Goal: Task Accomplishment & Management: Manage account settings

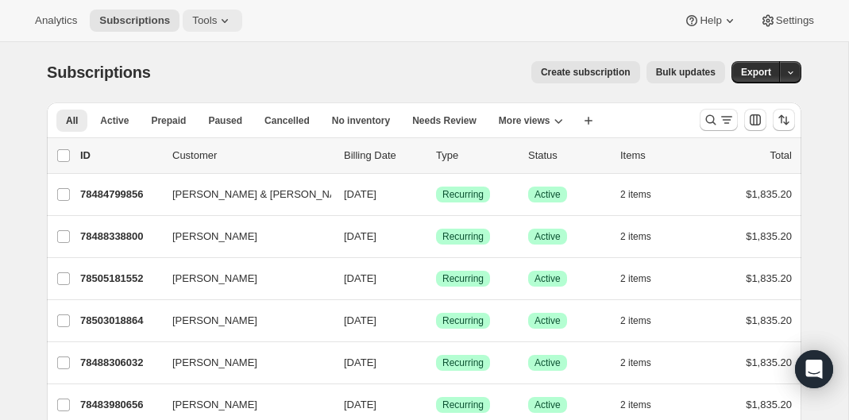
click at [187, 21] on button "Tools" at bounding box center [213, 21] width 60 height 22
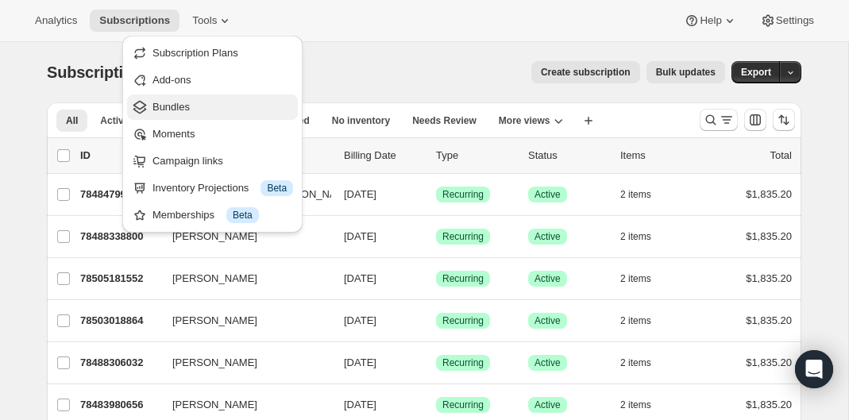
click at [145, 98] on button "Bundles" at bounding box center [212, 107] width 171 height 25
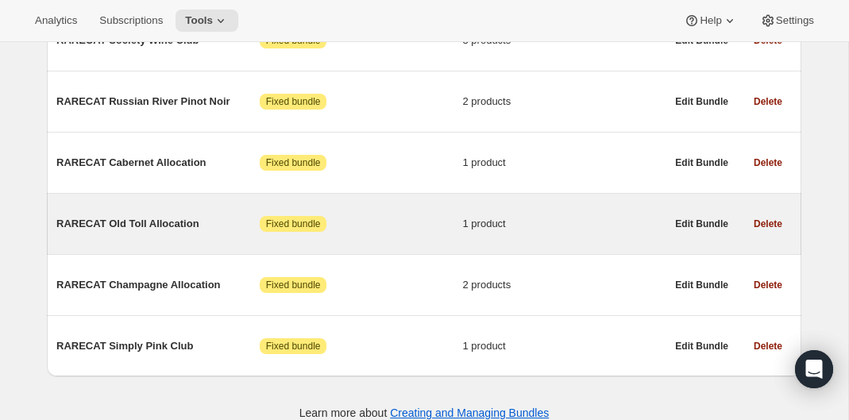
scroll to position [897, 0]
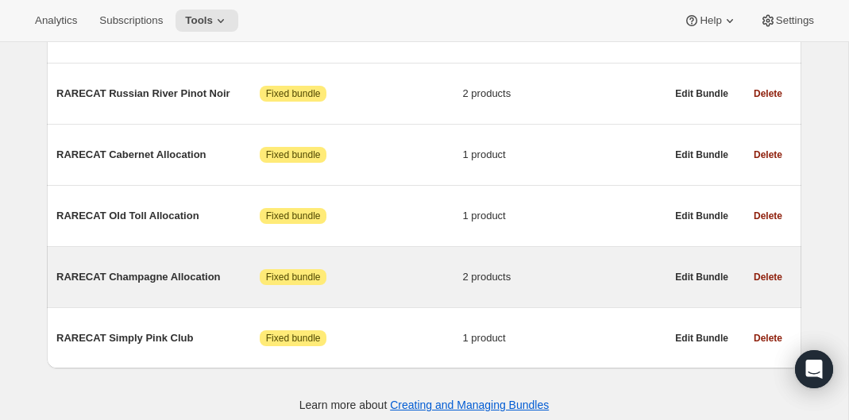
click at [142, 282] on span "RARECAT Champagne Allocation" at bounding box center [157, 277] width 203 height 16
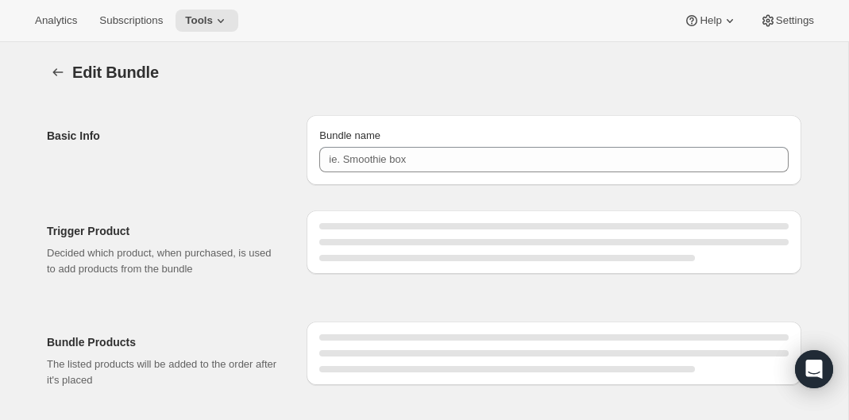
type input "RARECAT Champagne Allocation"
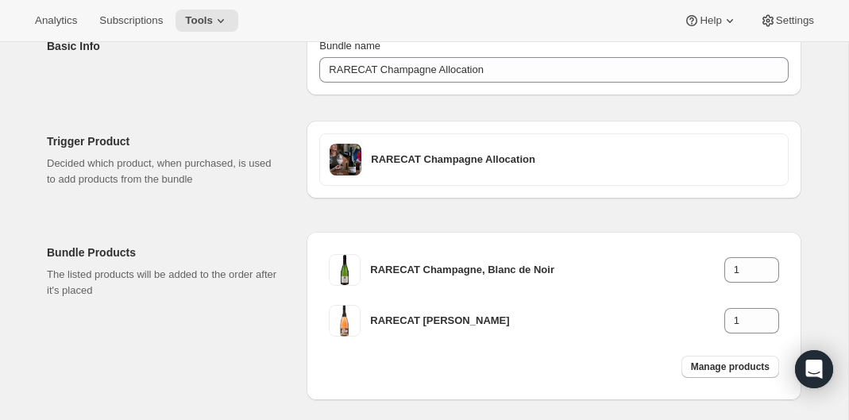
scroll to position [98, 0]
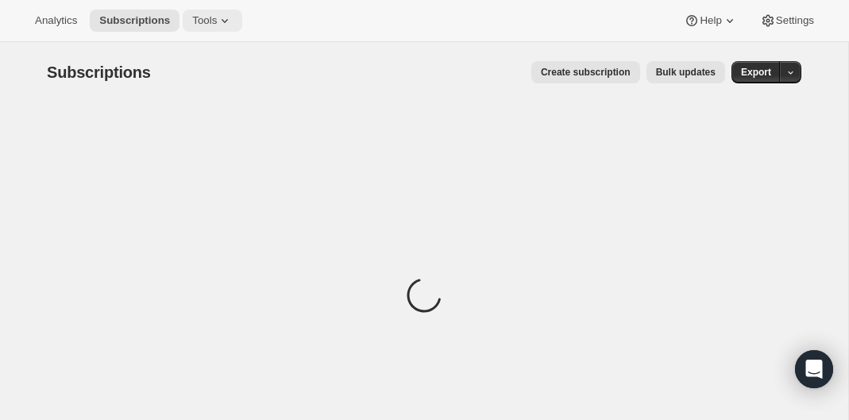
click at [227, 28] on icon at bounding box center [225, 21] width 16 height 16
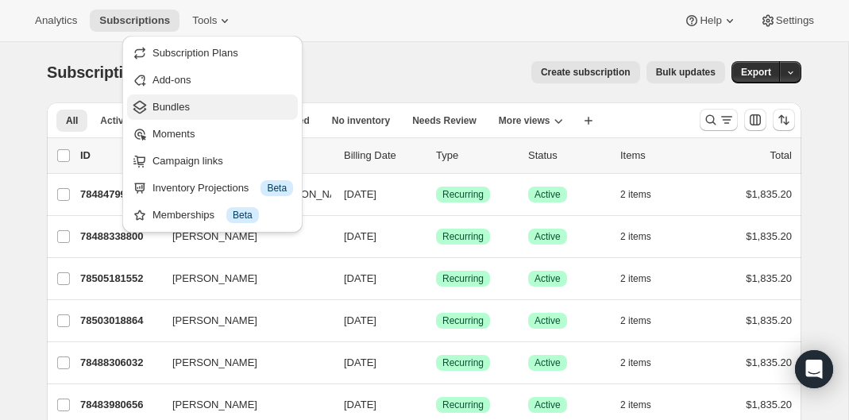
click at [214, 115] on button "Bundles" at bounding box center [212, 107] width 171 height 25
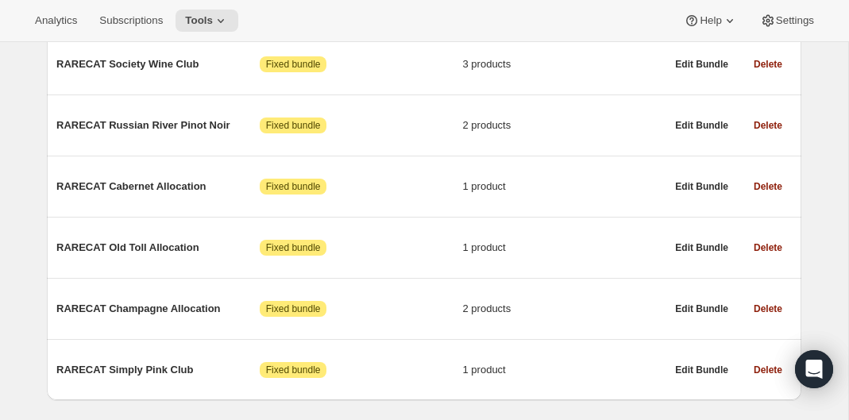
scroll to position [882, 0]
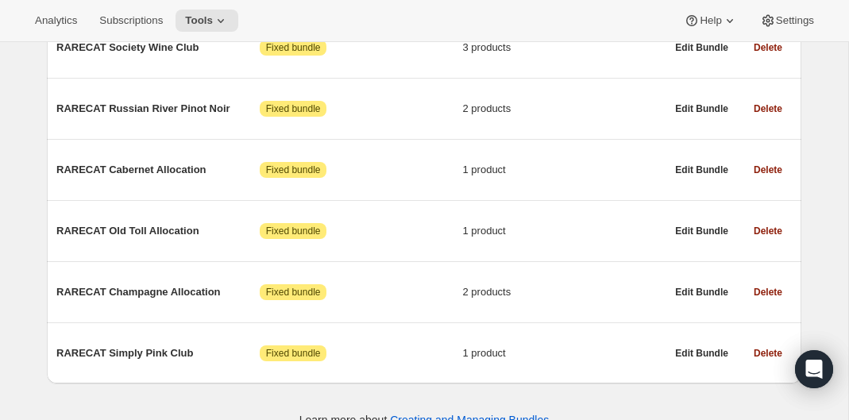
click at [183, 300] on span "RARECAT Champagne Allocation" at bounding box center [157, 292] width 203 height 16
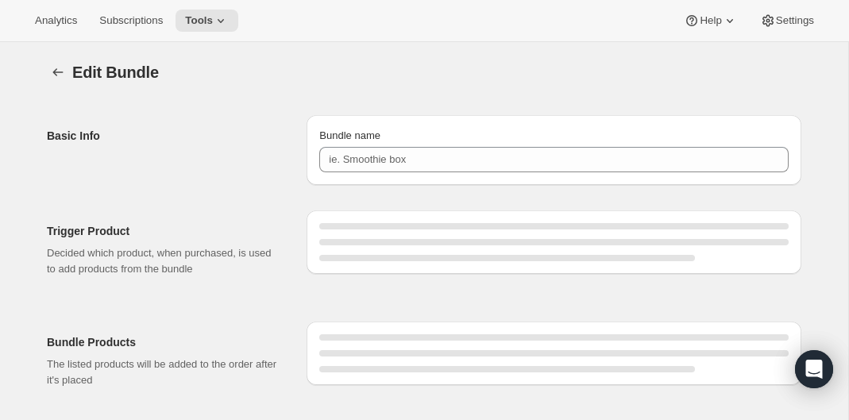
type input "RARECAT Champagne Allocation"
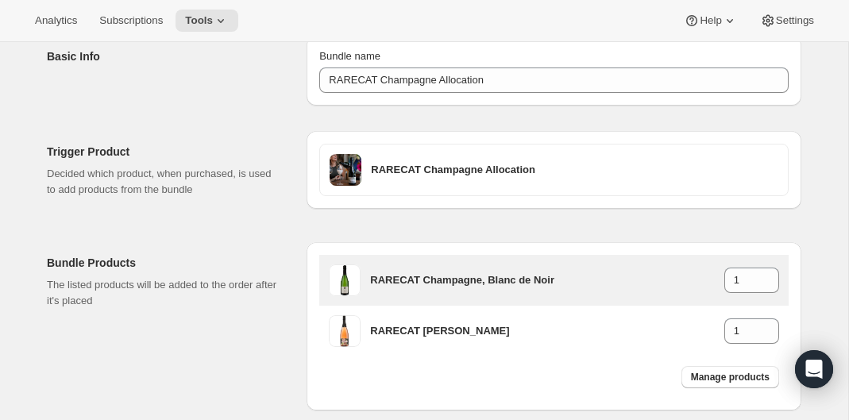
scroll to position [78, 0]
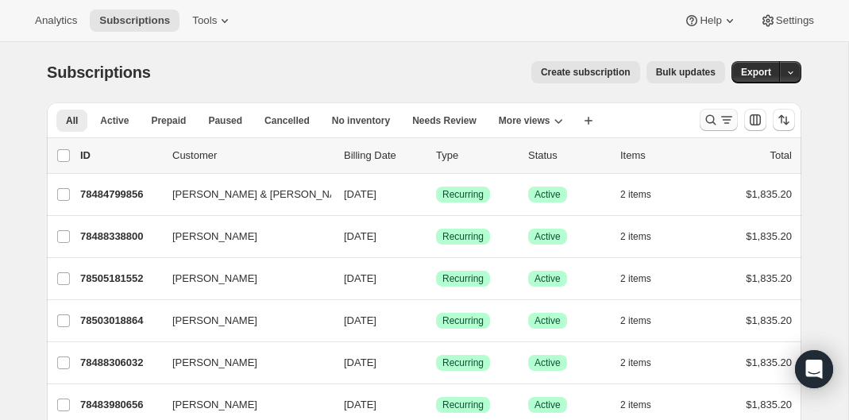
click at [711, 114] on icon "Search and filter results" at bounding box center [711, 120] width 16 height 16
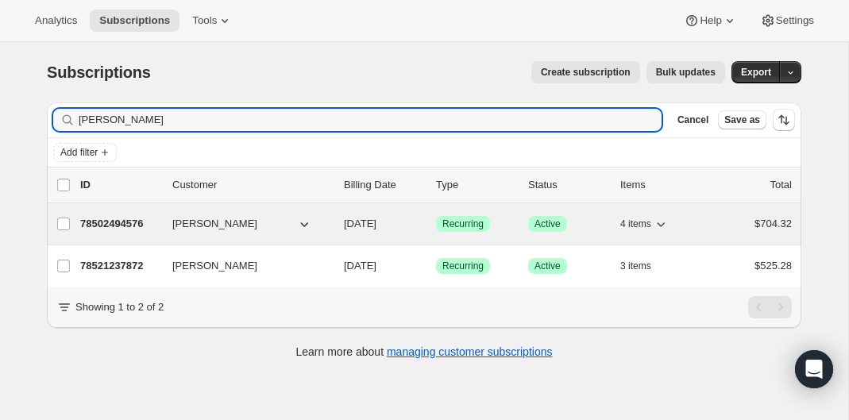
type input "Chris Paplow"
click at [648, 220] on span "4 items" at bounding box center [635, 224] width 31 height 13
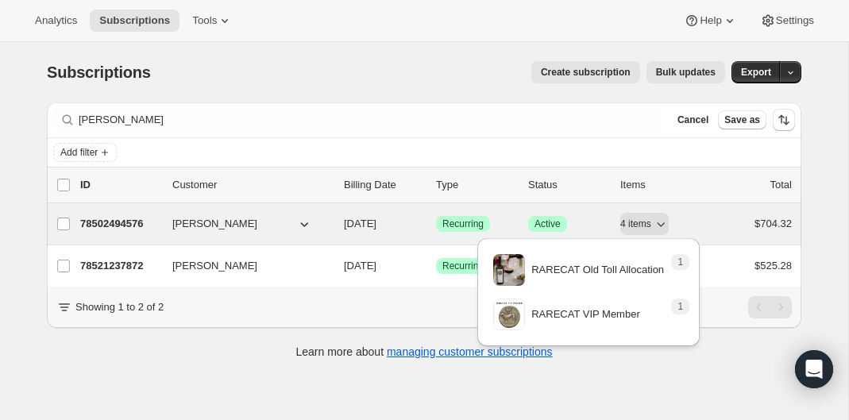
click at [125, 227] on p "78502494576" at bounding box center [119, 224] width 79 height 16
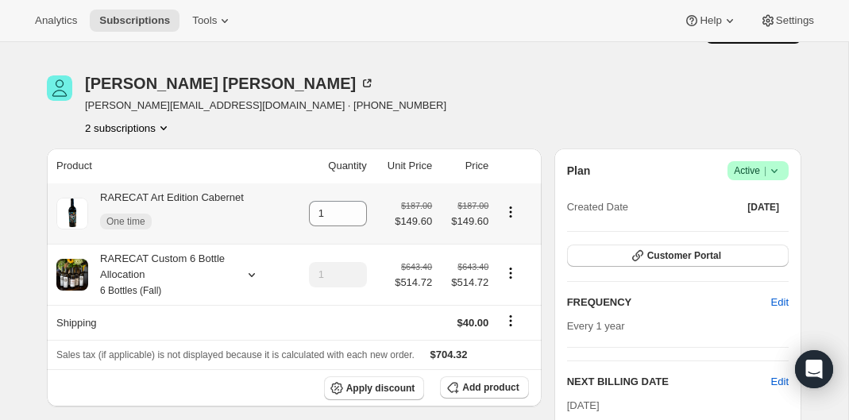
scroll to position [46, 0]
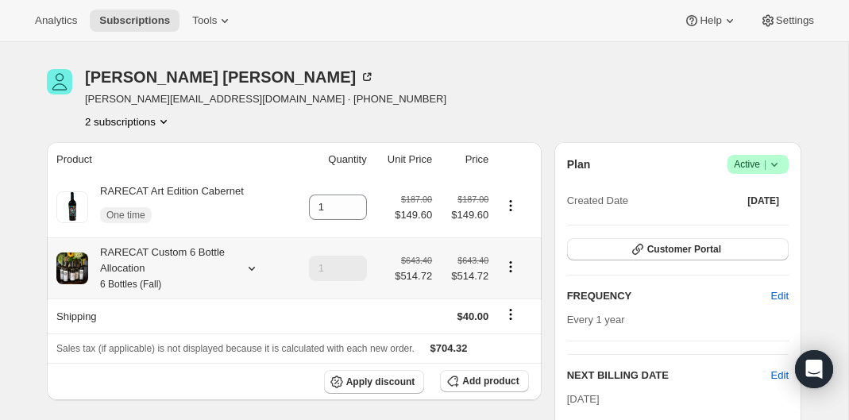
click at [230, 263] on div "RARECAT Custom 6 Bottle Allocation 6 Bottles (Fall)" at bounding box center [159, 269] width 143 height 48
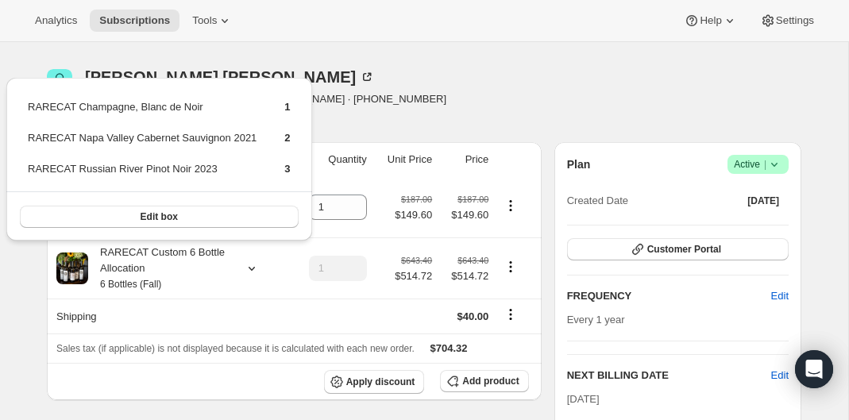
click at [399, 45] on div "Subscription #78502494576. This page is ready Subscription #78502494576 Success…" at bounding box center [424, 26] width 755 height 60
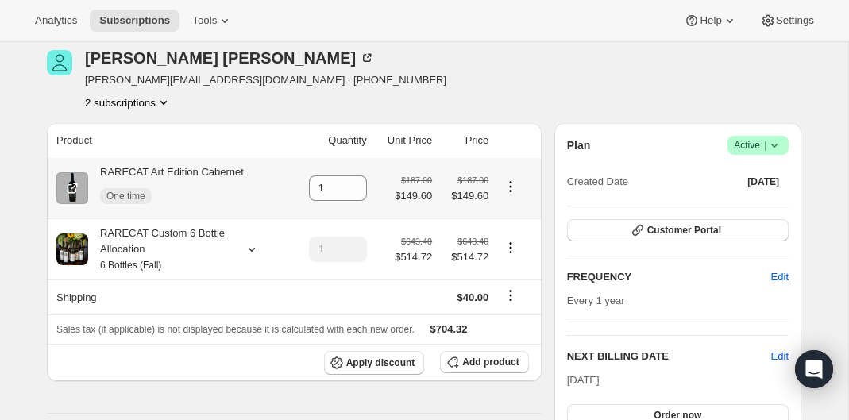
scroll to position [57, 0]
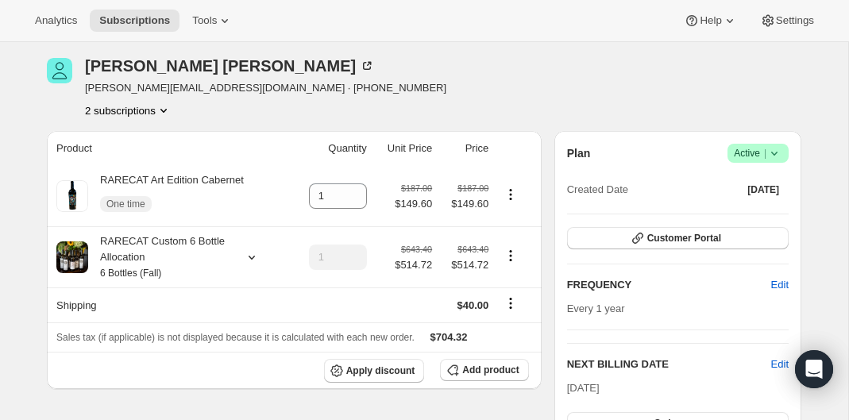
click at [349, 90] on div "Chris Paplow c.paplow@gmail.com · +16083582149 2 subscriptions" at bounding box center [311, 88] width 528 height 60
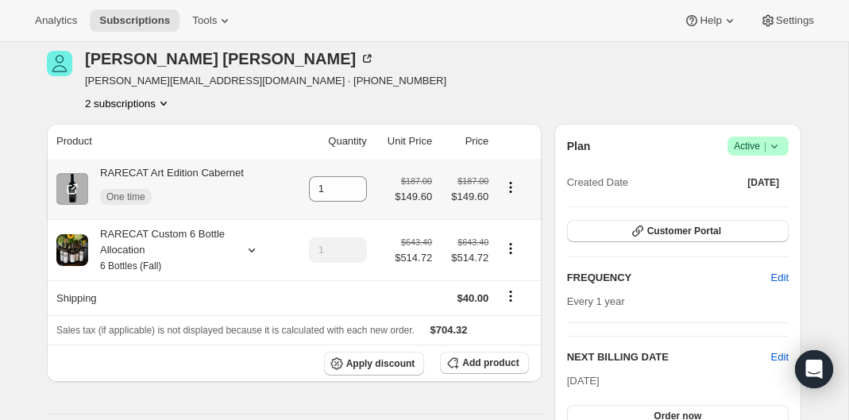
scroll to position [59, 0]
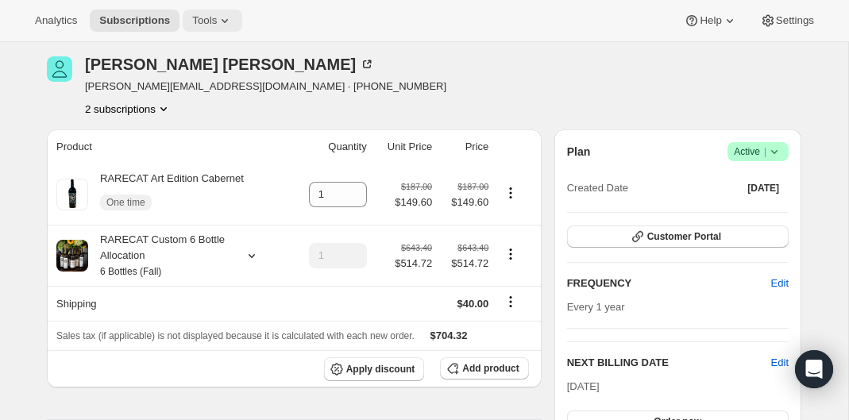
click at [232, 25] on icon at bounding box center [225, 21] width 16 height 16
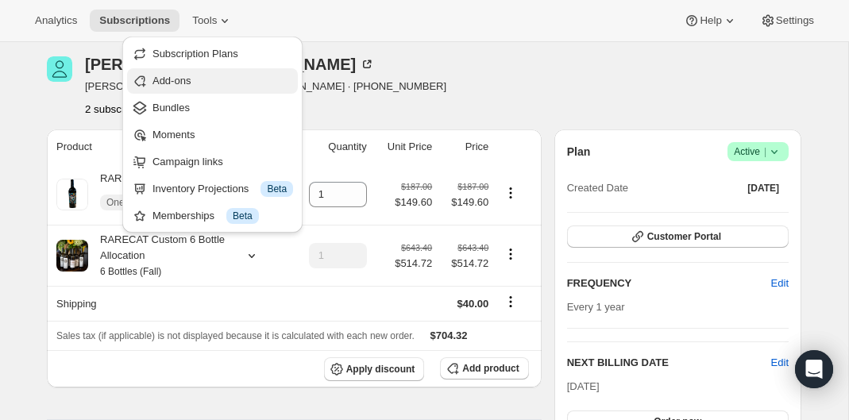
click at [230, 85] on span "Add-ons" at bounding box center [222, 81] width 141 height 16
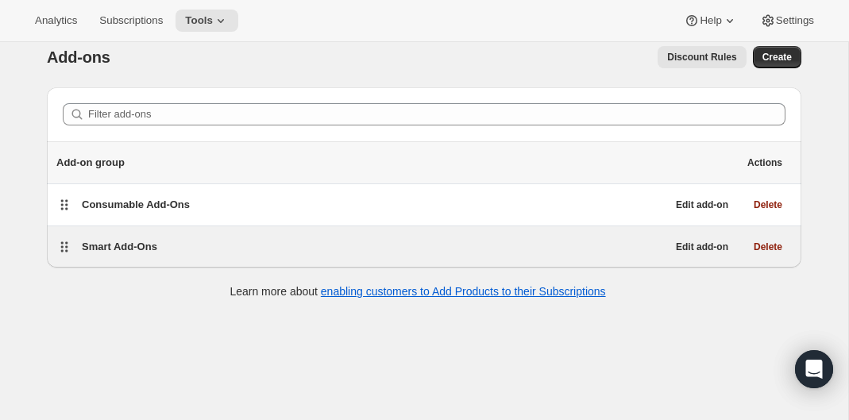
scroll to position [25, 0]
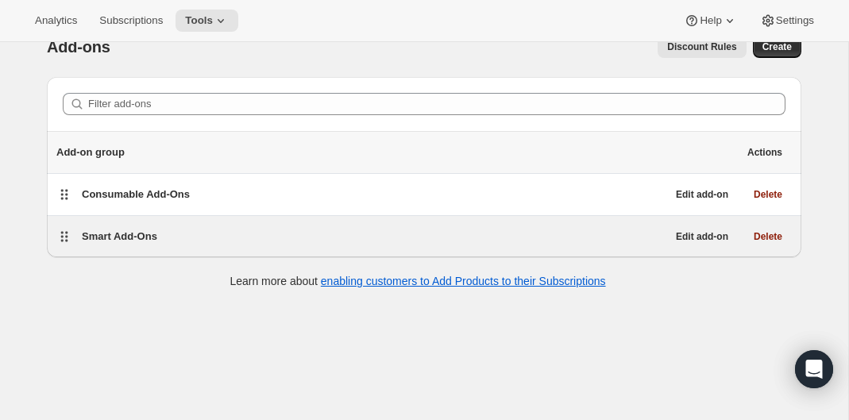
click at [179, 236] on div "Smart Add-Ons" at bounding box center [374, 237] width 585 height 16
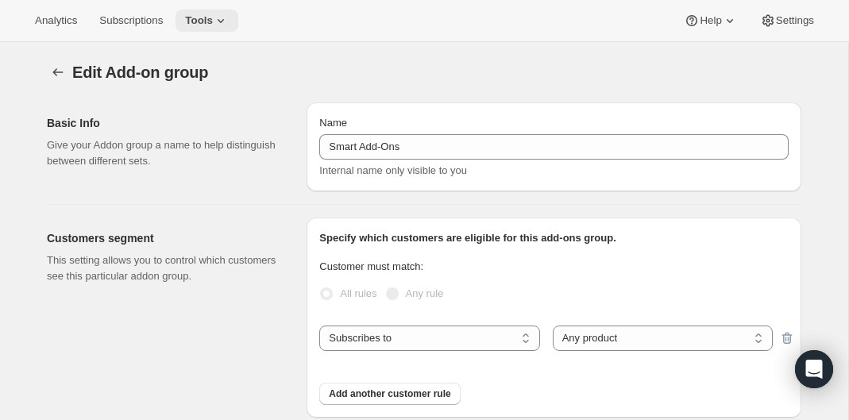
click at [213, 17] on span "Tools" at bounding box center [199, 20] width 28 height 13
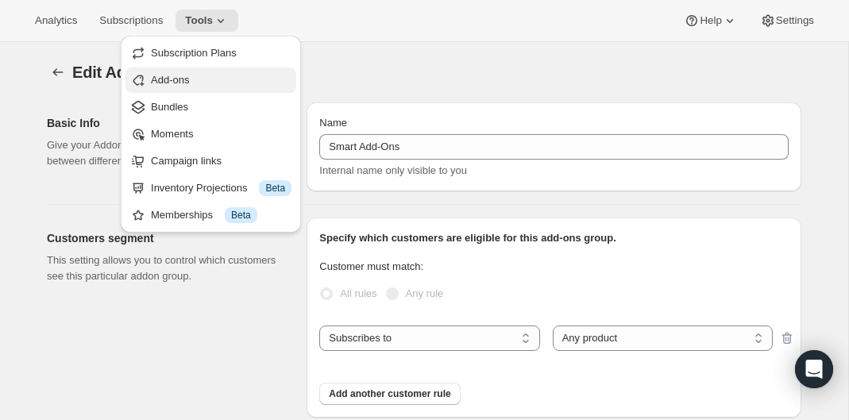
click at [241, 88] on button "Add-ons" at bounding box center [210, 80] width 171 height 25
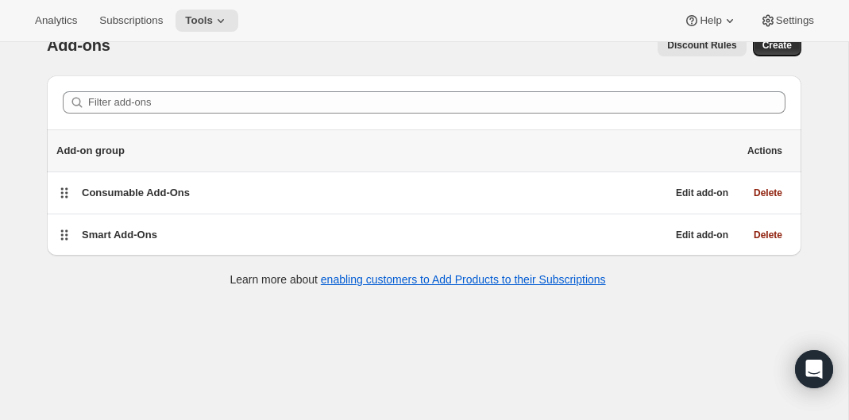
scroll to position [29, 0]
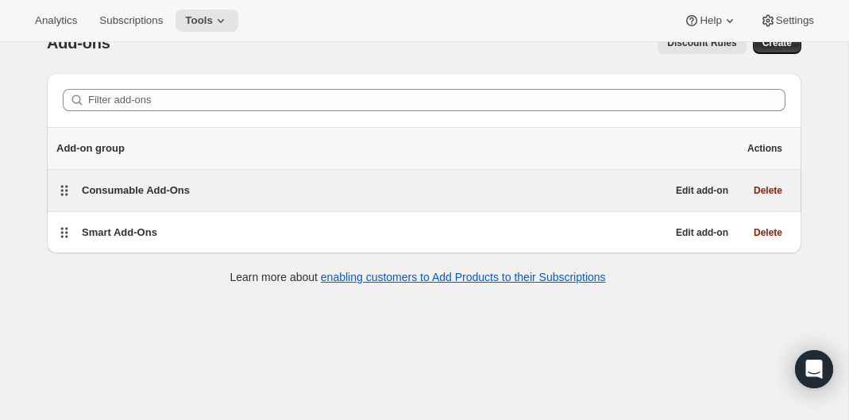
click at [274, 188] on div "Consumable Add-Ons" at bounding box center [374, 191] width 585 height 16
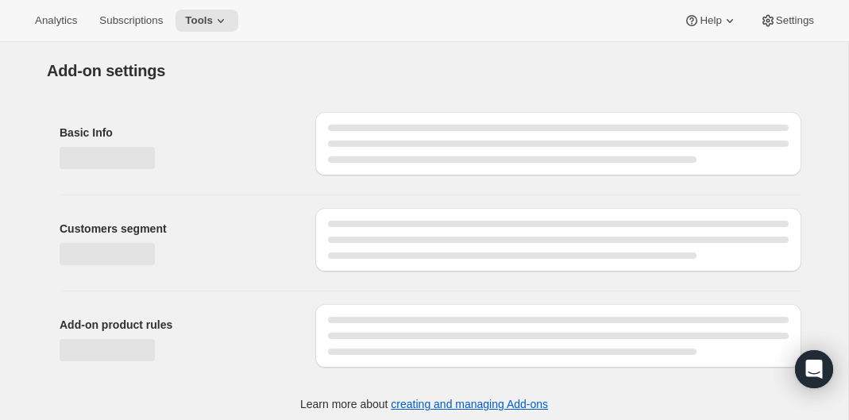
select select "selectedProducts"
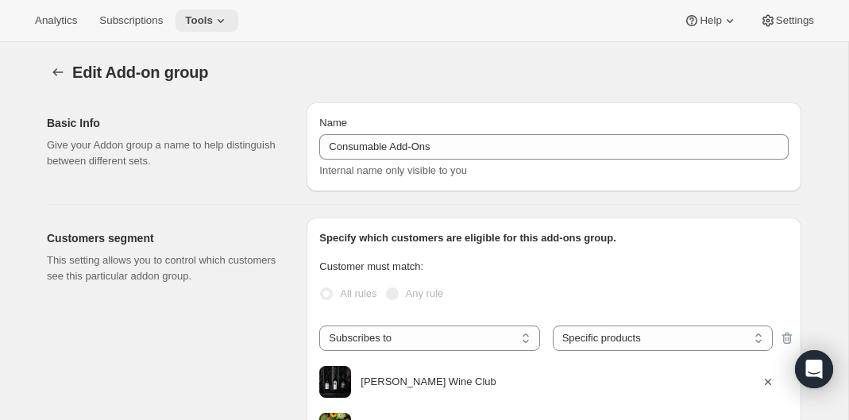
click at [213, 14] on span "Tools" at bounding box center [199, 20] width 28 height 13
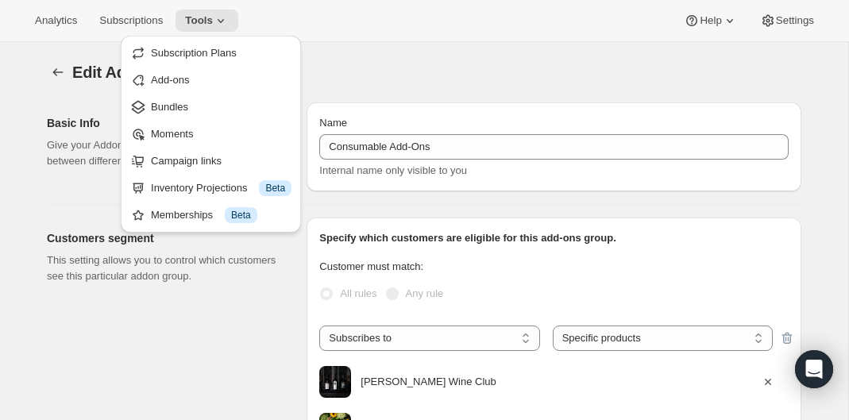
click at [360, 74] on div "Edit Add-on group" at bounding box center [436, 72] width 729 height 22
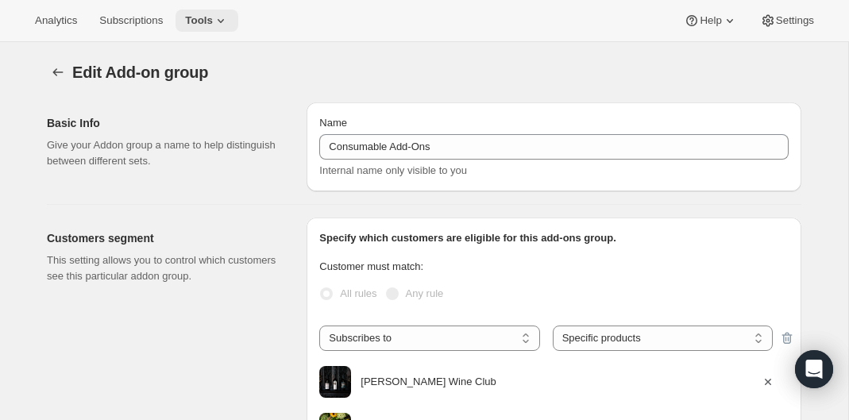
click at [224, 25] on icon at bounding box center [221, 21] width 16 height 16
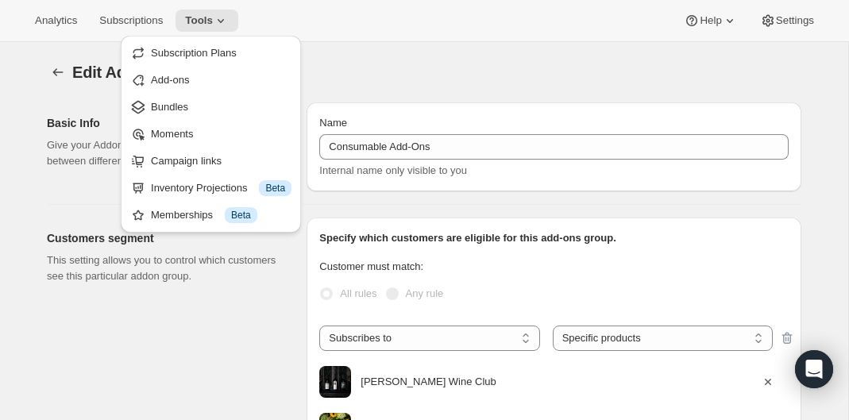
click at [345, 52] on div "Edit Add-on group. This page is ready Edit Add-on group" at bounding box center [424, 72] width 755 height 60
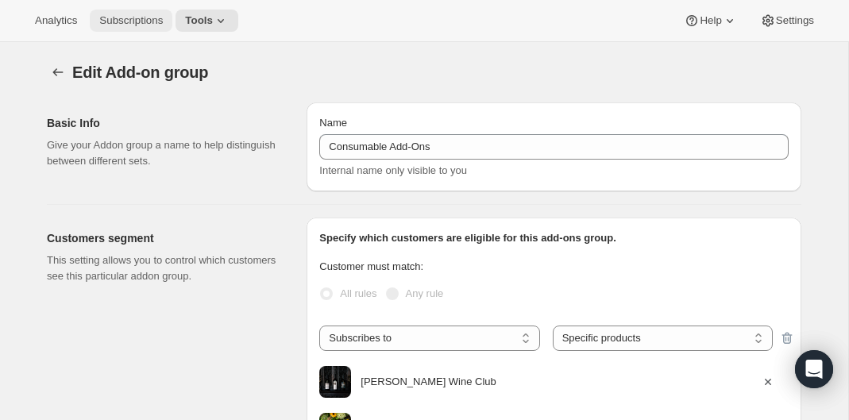
click at [115, 17] on span "Subscriptions" at bounding box center [131, 20] width 64 height 13
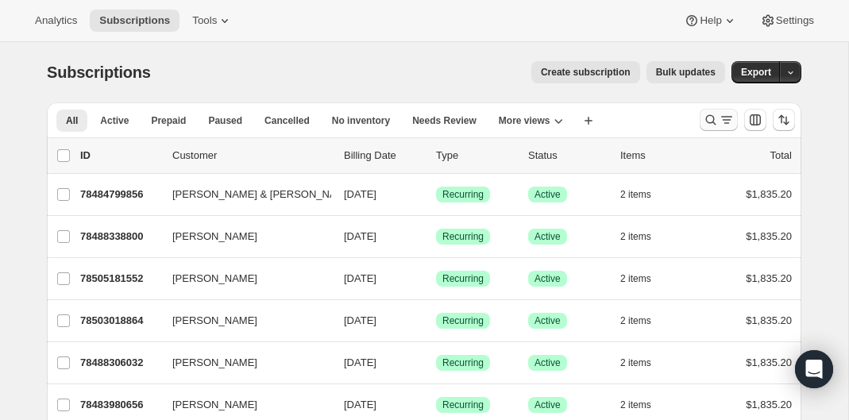
click at [716, 121] on icon "Search and filter results" at bounding box center [711, 120] width 16 height 16
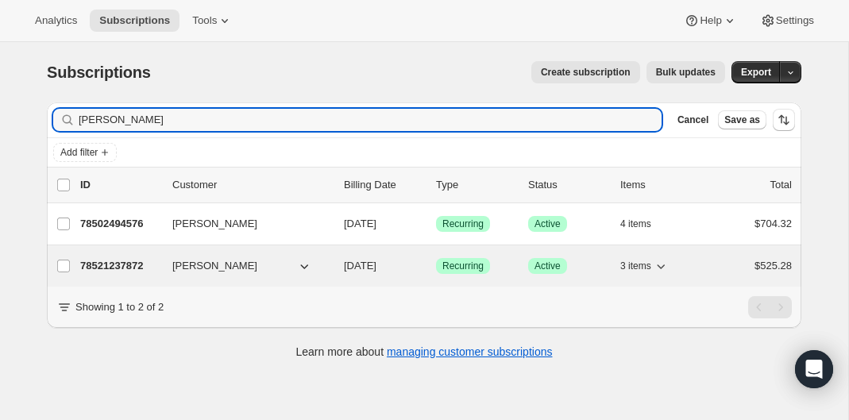
type input "Chris Paplow"
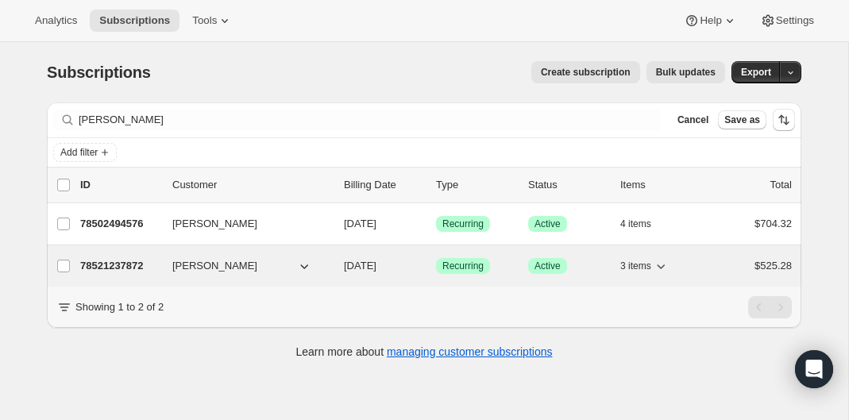
click at [233, 259] on span "Chris Paplow" at bounding box center [214, 266] width 85 height 16
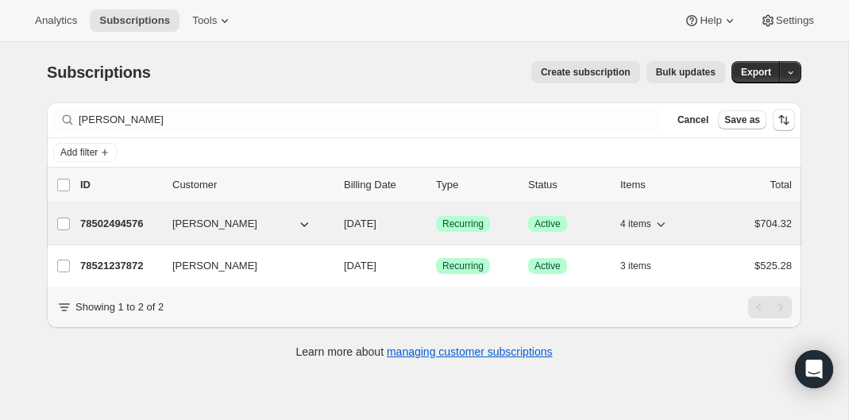
click at [133, 222] on p "78502494576" at bounding box center [119, 224] width 79 height 16
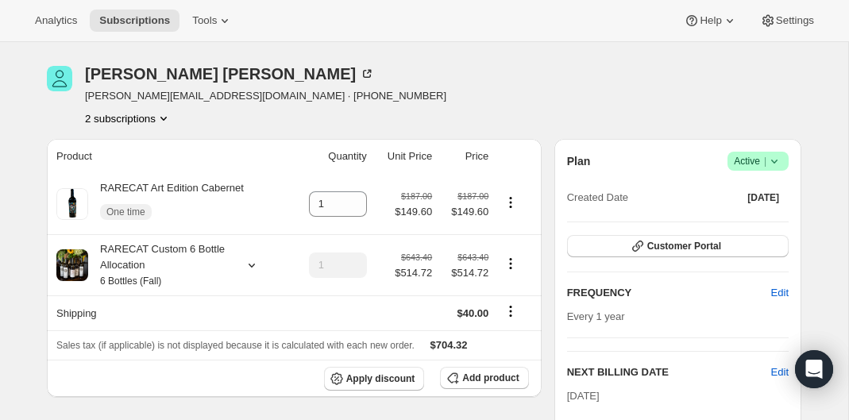
scroll to position [66, 0]
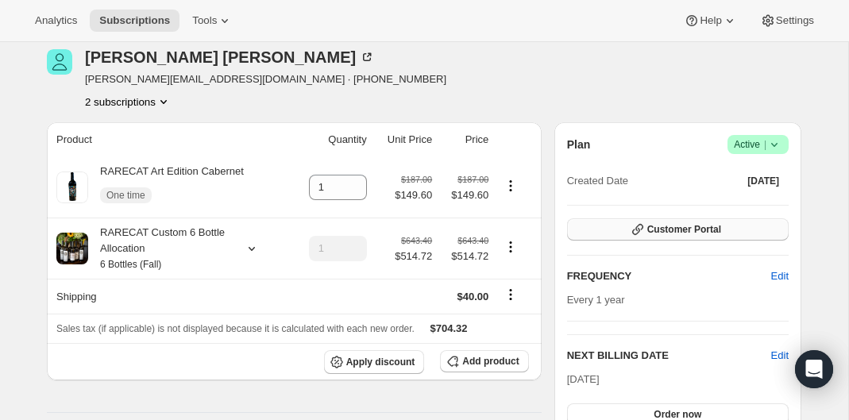
click at [685, 230] on span "Customer Portal" at bounding box center [684, 229] width 74 height 13
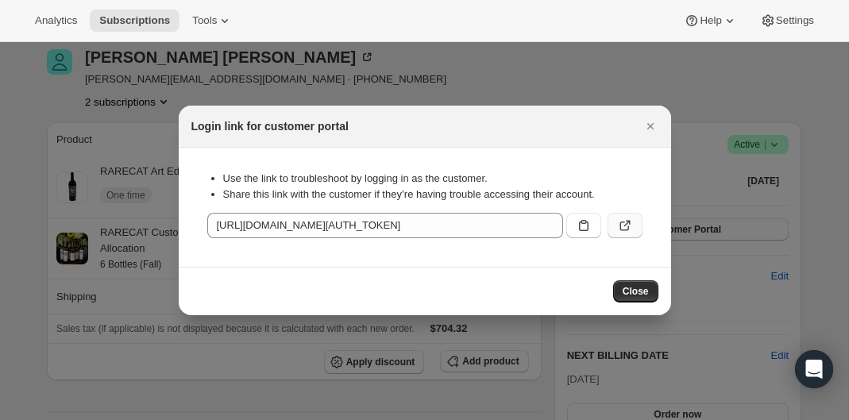
click at [614, 219] on button ":rul:" at bounding box center [625, 225] width 35 height 25
